Goal: Find specific page/section: Find specific page/section

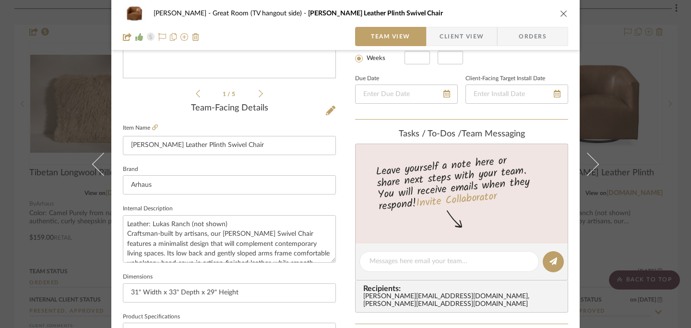
scroll to position [200, 0]
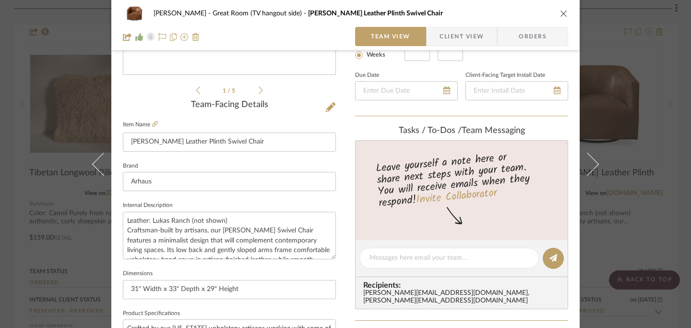
click at [560, 13] on icon "close" at bounding box center [564, 14] width 8 height 8
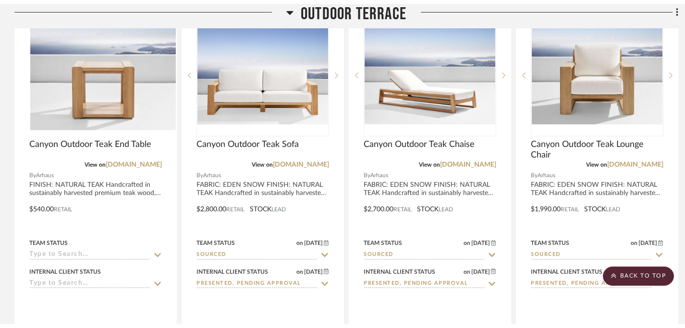
scroll to position [0, 0]
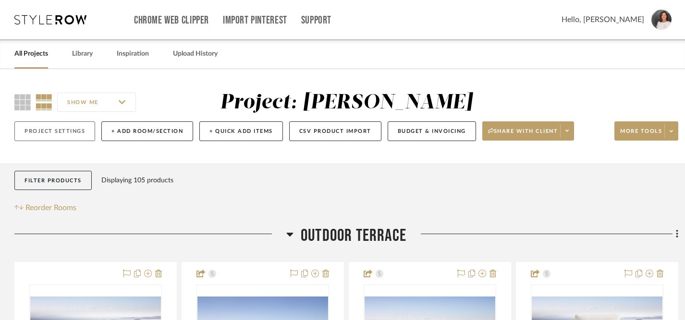
click at [48, 127] on button "Project Settings" at bounding box center [54, 131] width 81 height 20
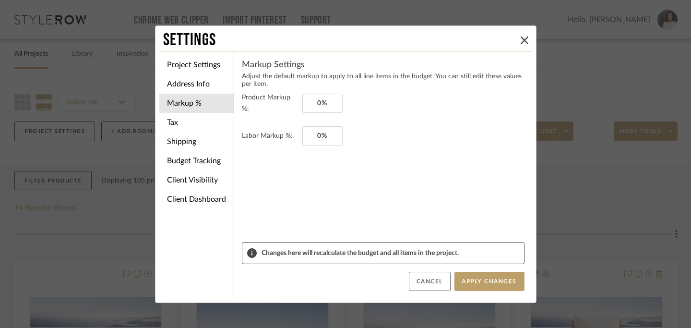
click at [427, 284] on button "Cancel" at bounding box center [430, 281] width 42 height 19
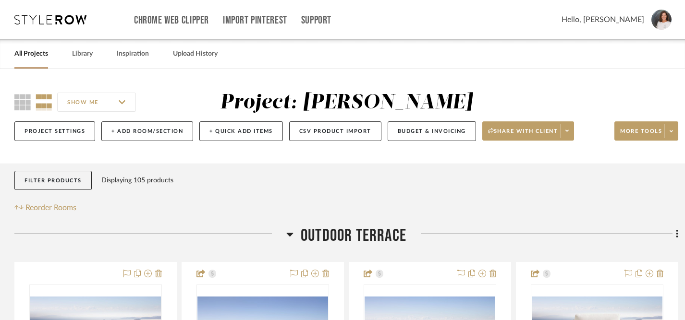
click at [33, 53] on link "All Projects" at bounding box center [31, 54] width 34 height 13
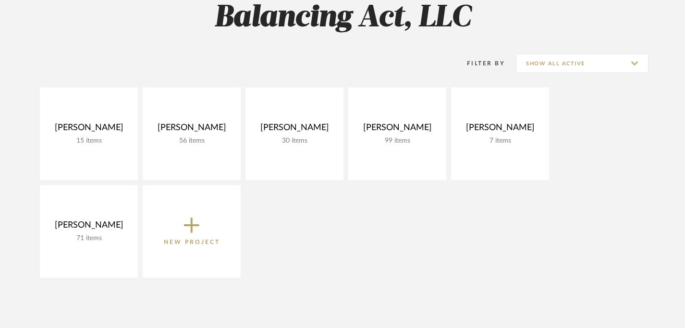
scroll to position [187, 0]
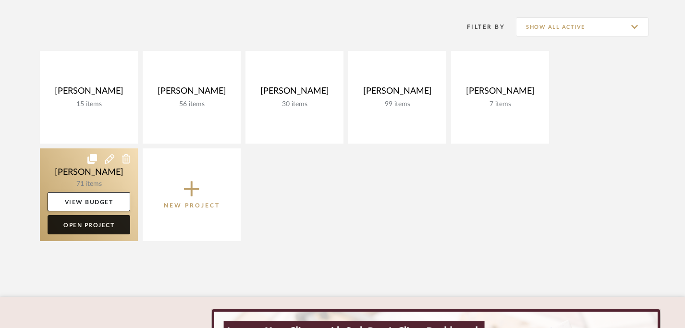
click at [90, 228] on link "Open Project" at bounding box center [89, 224] width 83 height 19
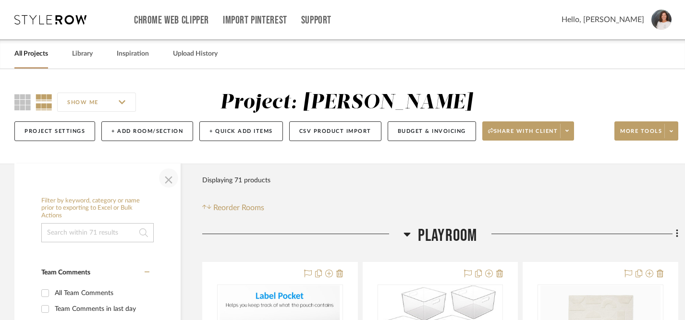
click at [168, 182] on span "button" at bounding box center [168, 178] width 23 height 23
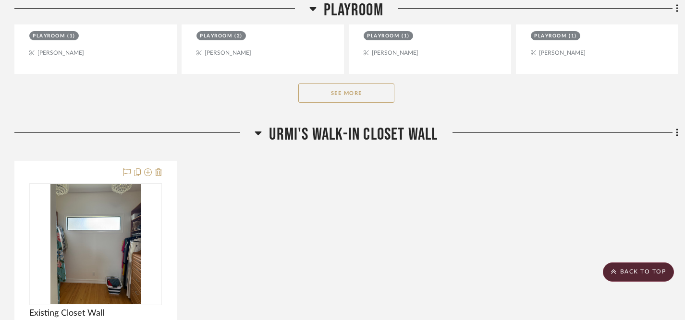
scroll to position [590, 0]
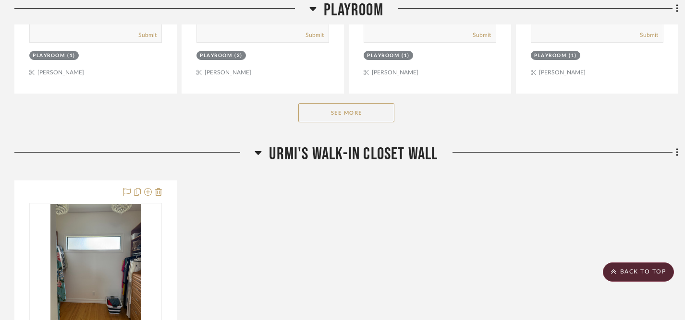
click at [343, 111] on button "See More" at bounding box center [346, 112] width 96 height 19
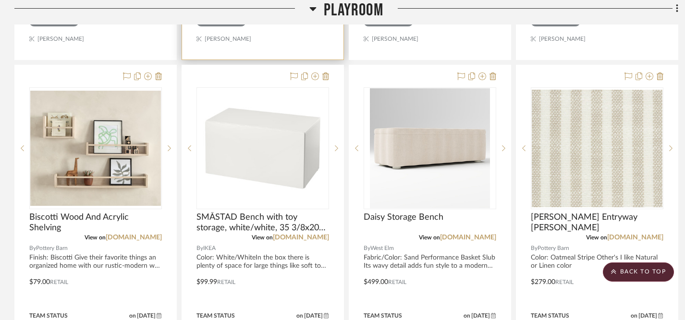
scroll to position [1050, 0]
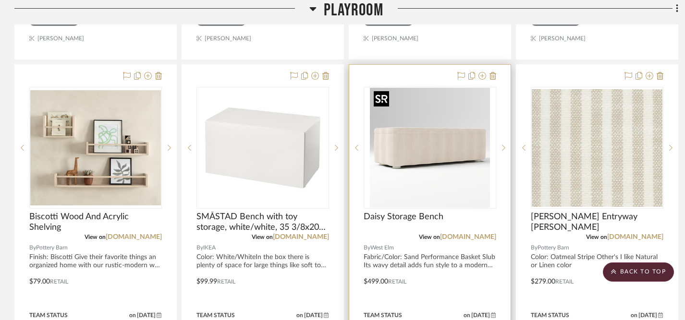
click at [411, 164] on img "0" at bounding box center [430, 148] width 120 height 120
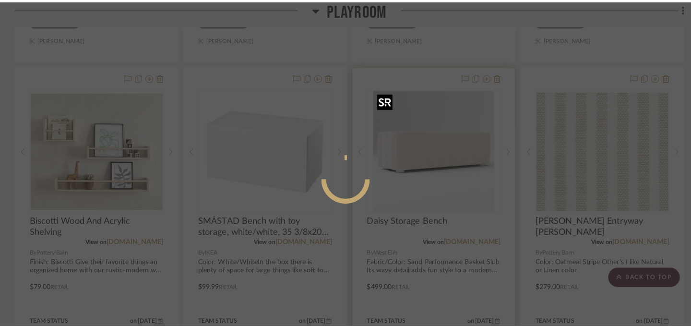
scroll to position [0, 0]
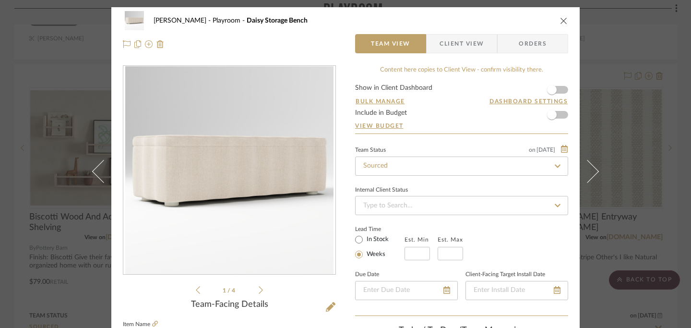
click at [259, 290] on icon at bounding box center [261, 290] width 4 height 9
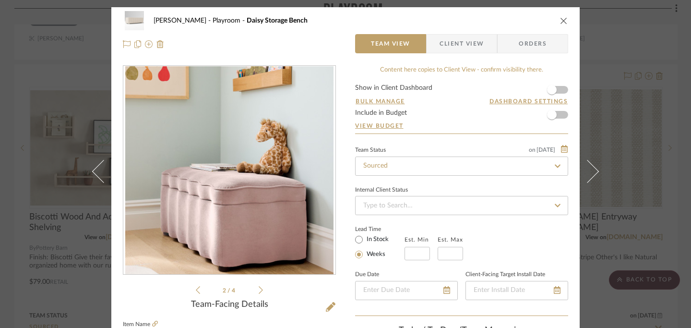
click at [259, 290] on icon at bounding box center [261, 290] width 4 height 9
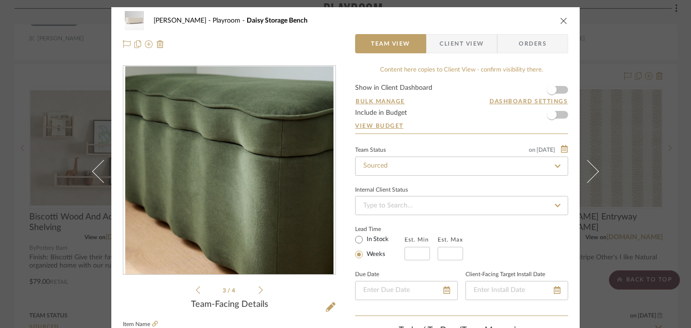
click at [259, 290] on icon at bounding box center [261, 290] width 4 height 9
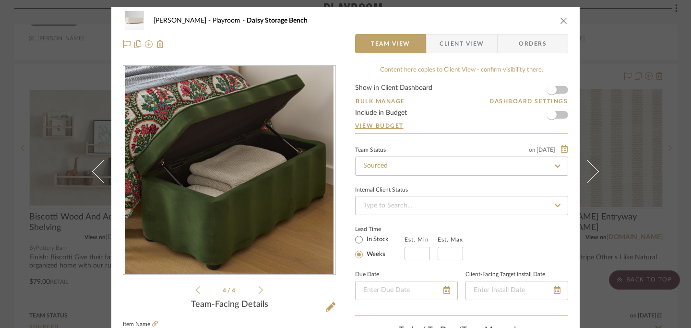
click at [561, 19] on icon "close" at bounding box center [564, 21] width 8 height 8
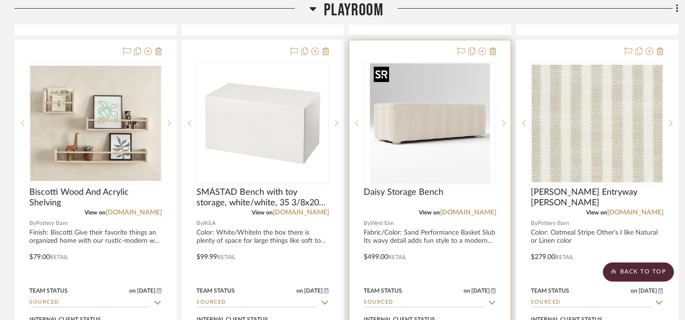
scroll to position [1079, 0]
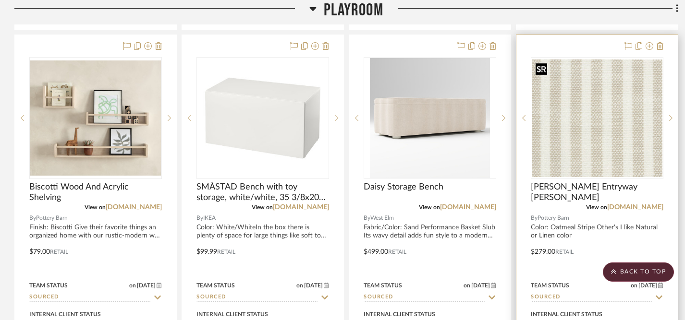
click at [560, 131] on img "0" at bounding box center [596, 119] width 131 height 118
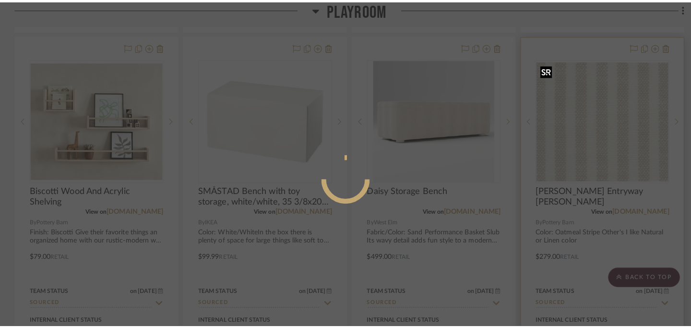
scroll to position [0, 0]
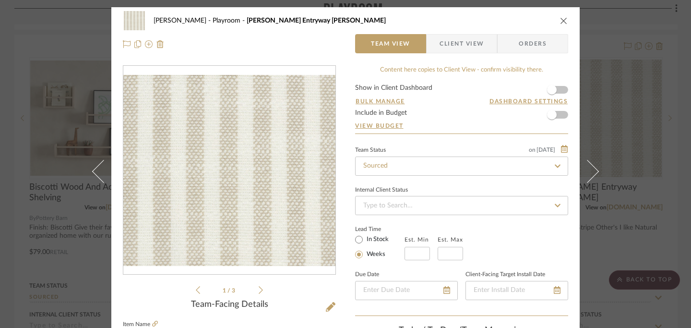
click at [259, 291] on icon at bounding box center [261, 290] width 4 height 9
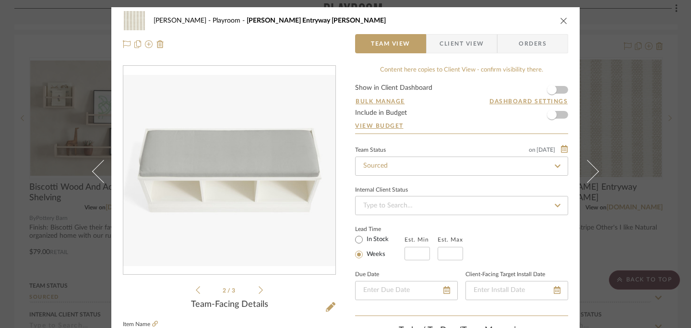
click at [259, 291] on icon at bounding box center [261, 290] width 4 height 9
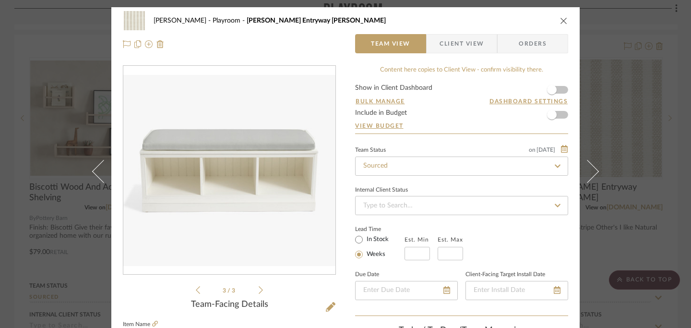
click at [560, 20] on icon "close" at bounding box center [564, 21] width 8 height 8
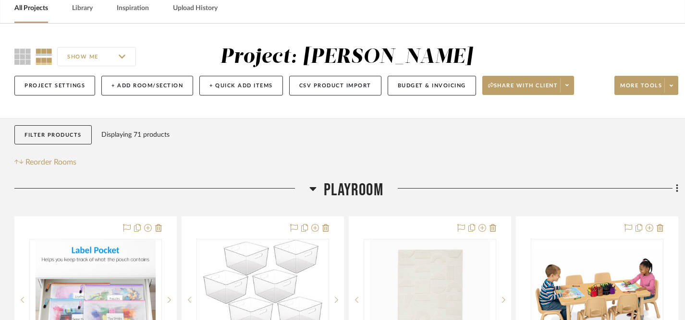
scroll to position [48, 0]
